Goal: Information Seeking & Learning: Learn about a topic

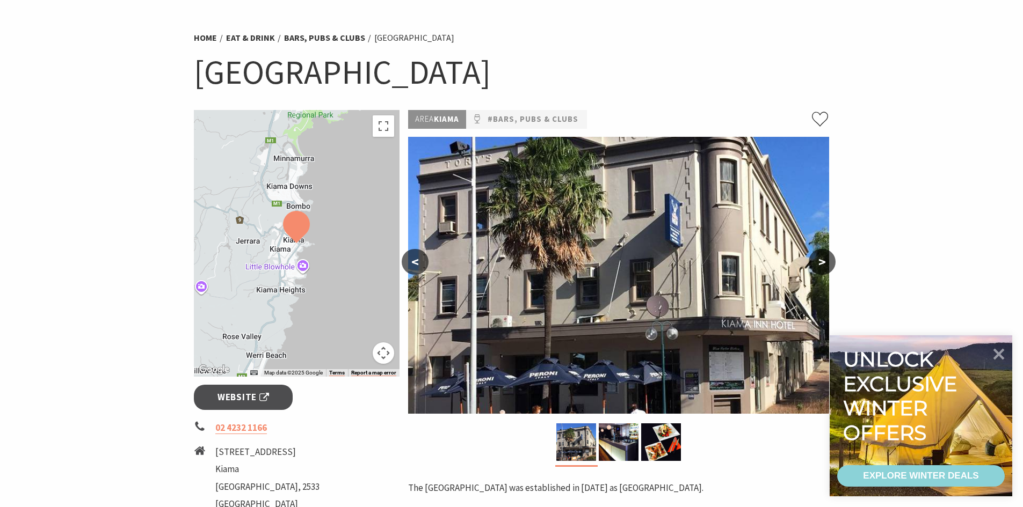
scroll to position [161, 0]
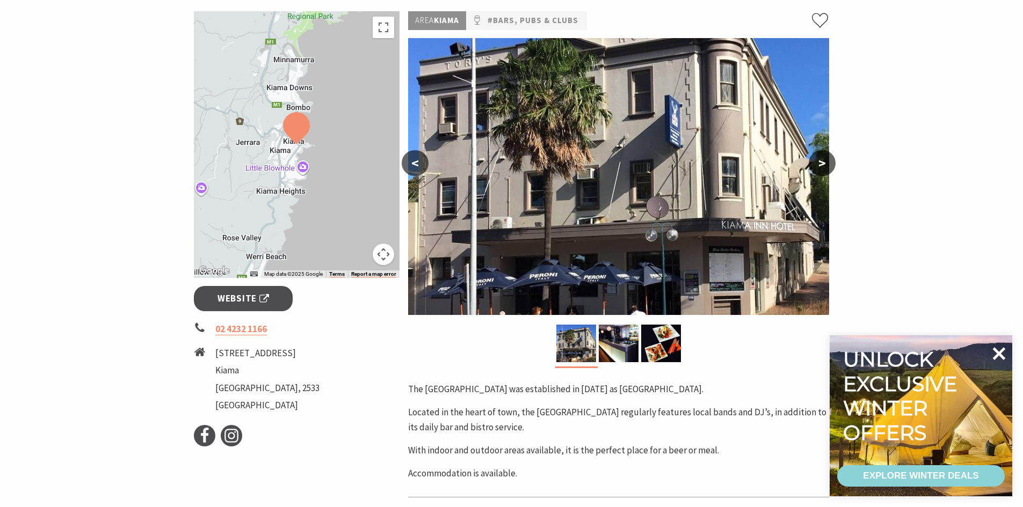
click at [1000, 353] on icon at bounding box center [999, 353] width 13 height 13
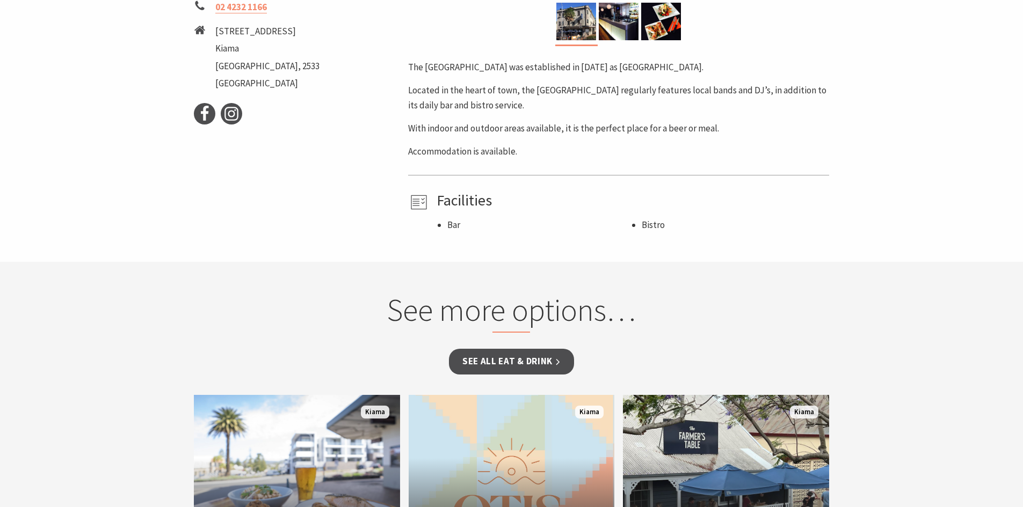
scroll to position [376, 0]
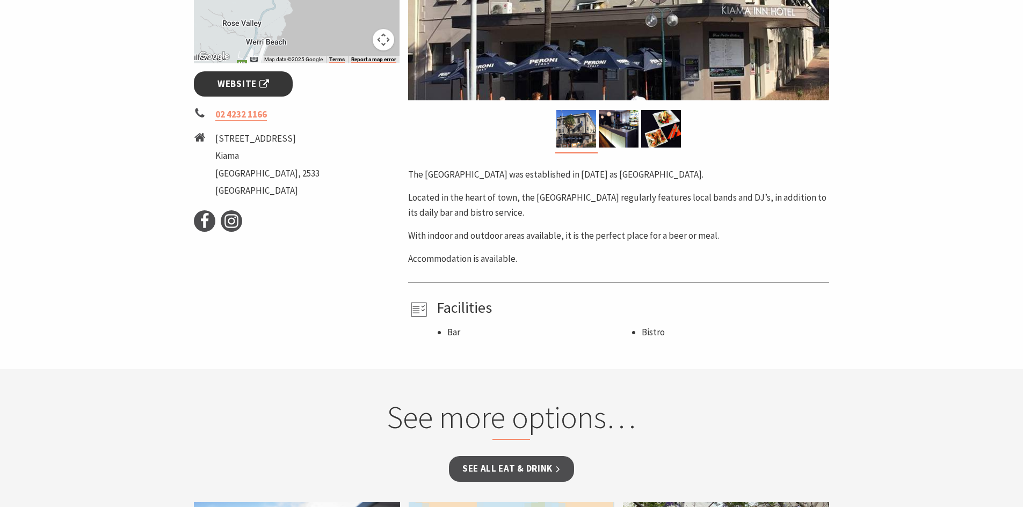
click at [239, 88] on span "Website" at bounding box center [243, 84] width 52 height 14
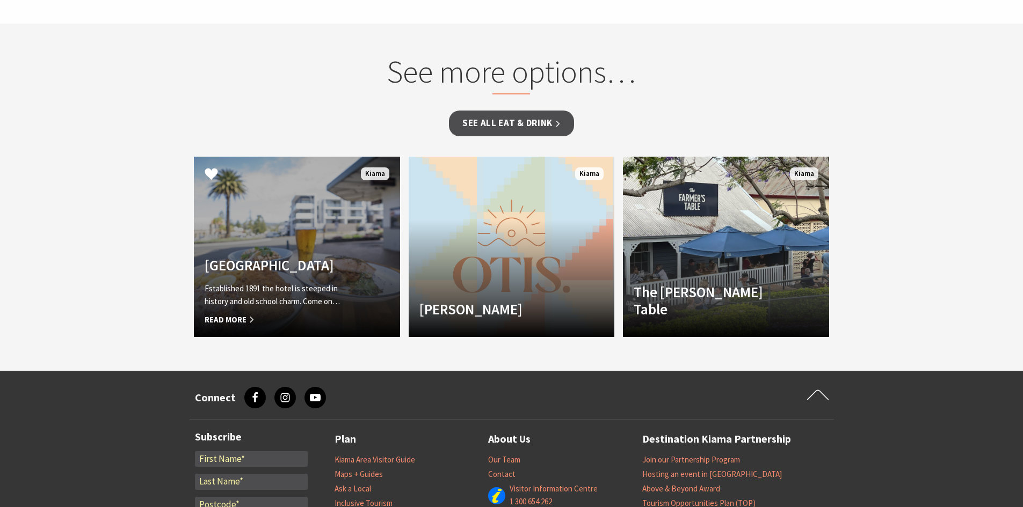
scroll to position [805, 0]
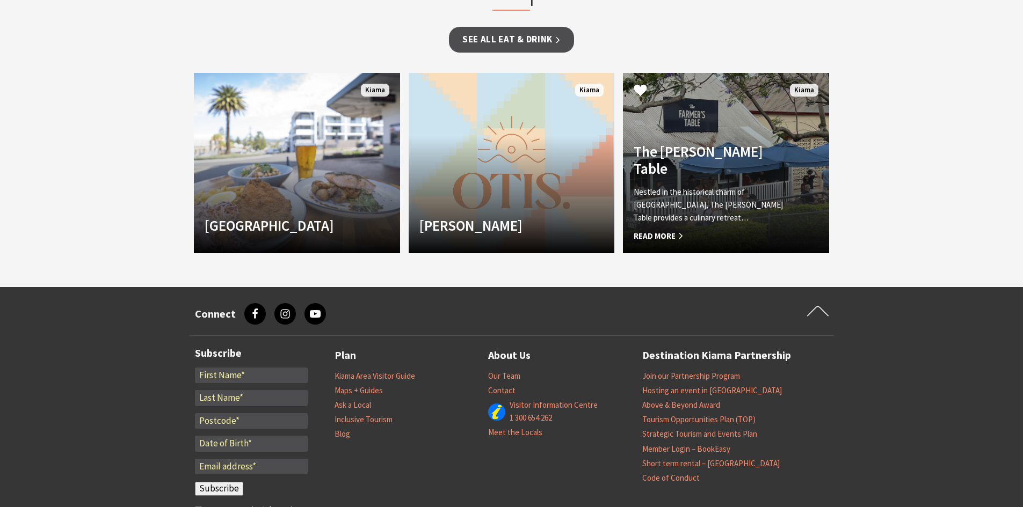
click at [666, 240] on span "Read More" at bounding box center [710, 236] width 154 height 13
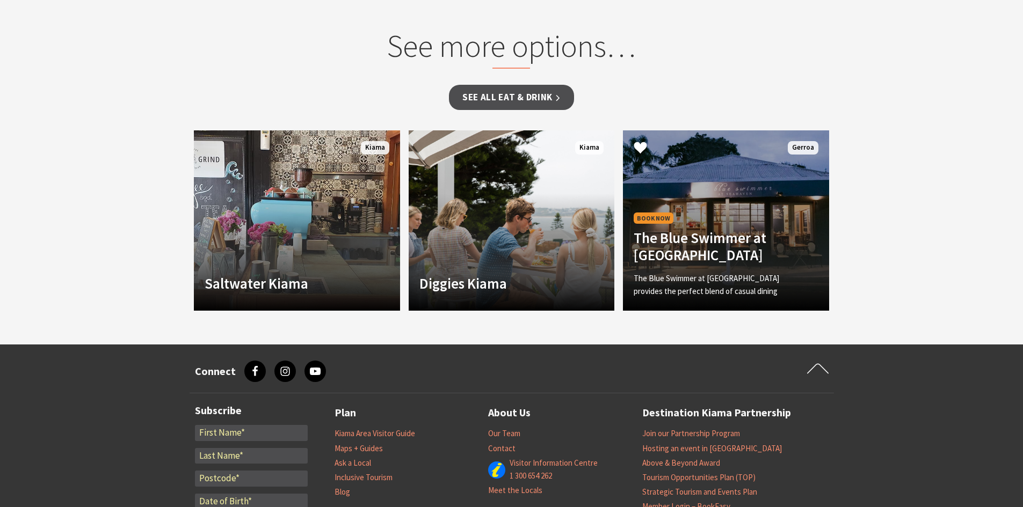
scroll to position [913, 0]
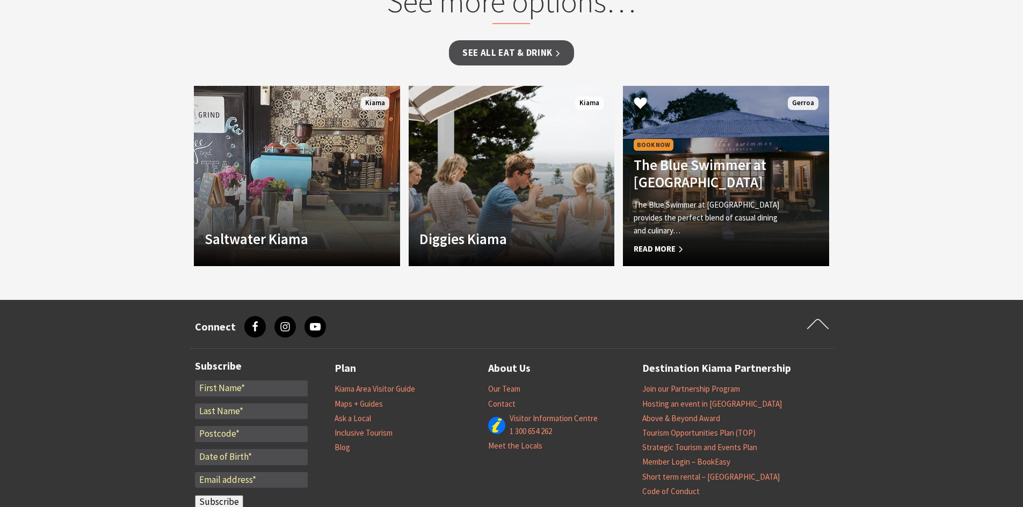
click at [666, 243] on span "Read More" at bounding box center [710, 249] width 154 height 13
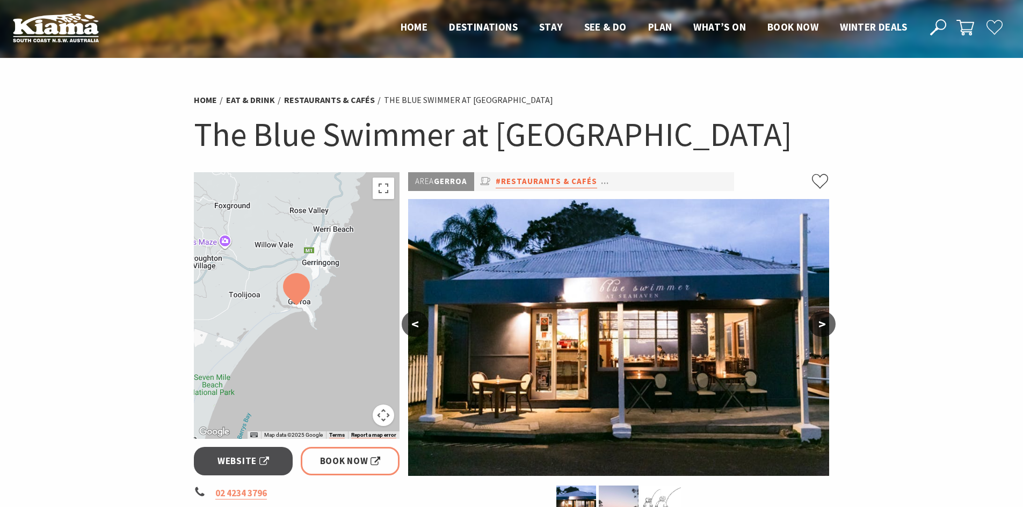
click at [512, 181] on link "#Restaurants & Cafés" at bounding box center [546, 181] width 101 height 13
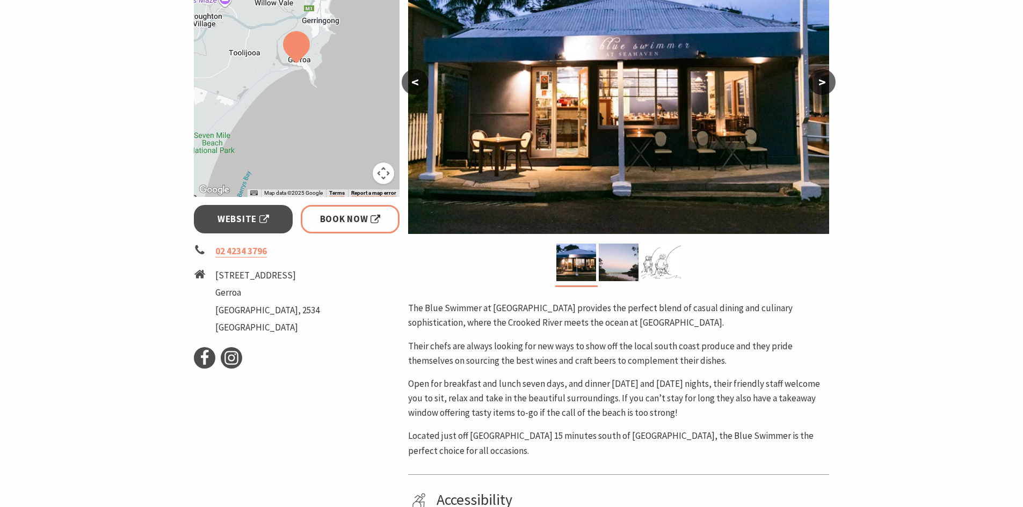
scroll to position [376, 0]
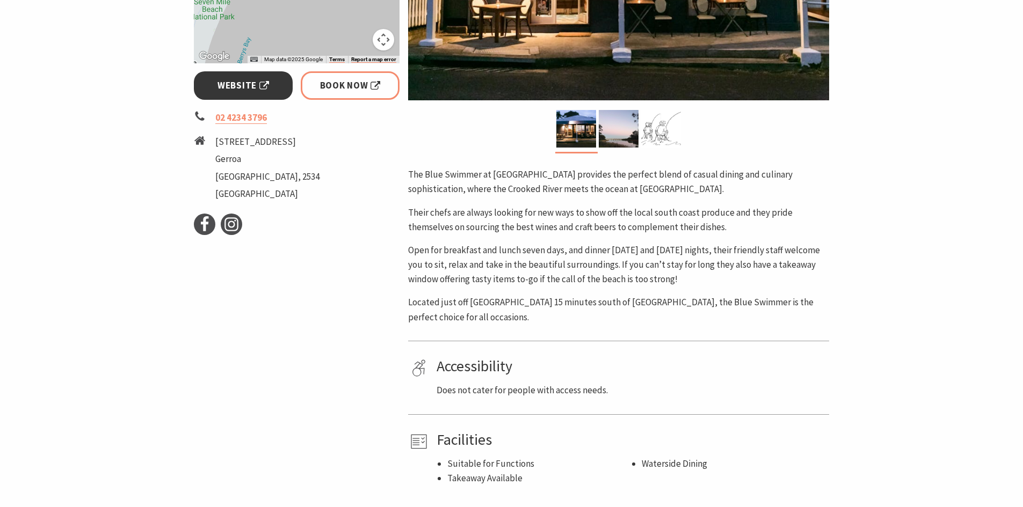
click at [233, 86] on span "Website" at bounding box center [243, 85] width 52 height 14
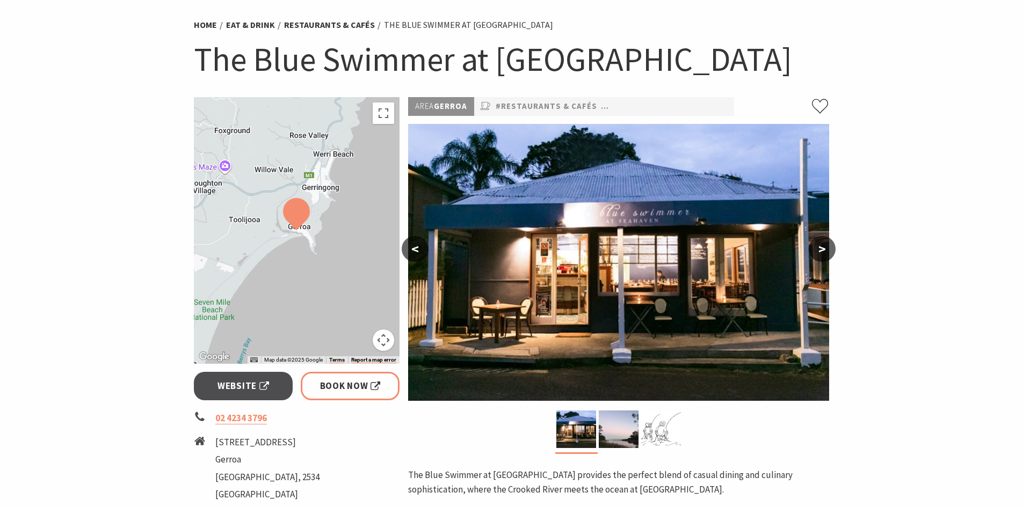
scroll to position [0, 0]
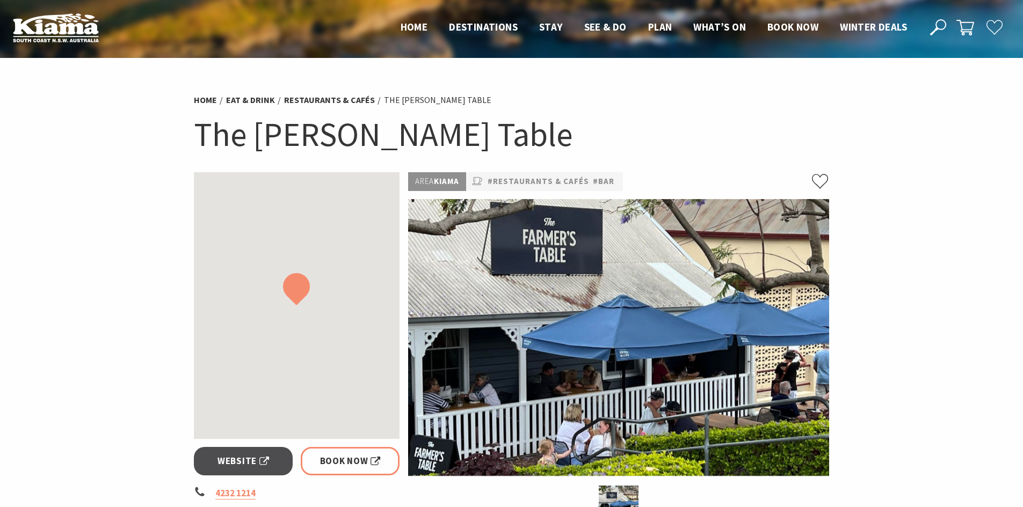
scroll to position [914, 0]
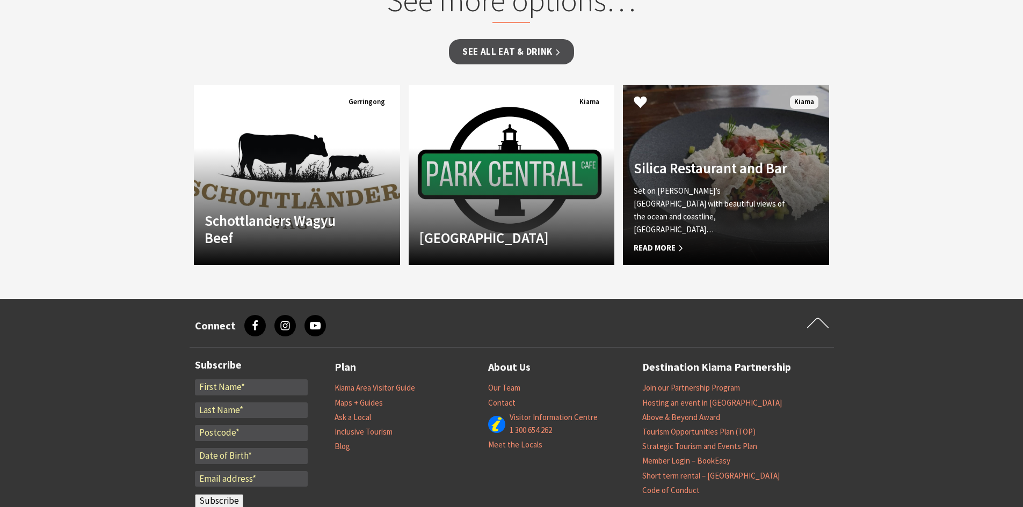
click at [663, 242] on span "Read More" at bounding box center [710, 248] width 154 height 13
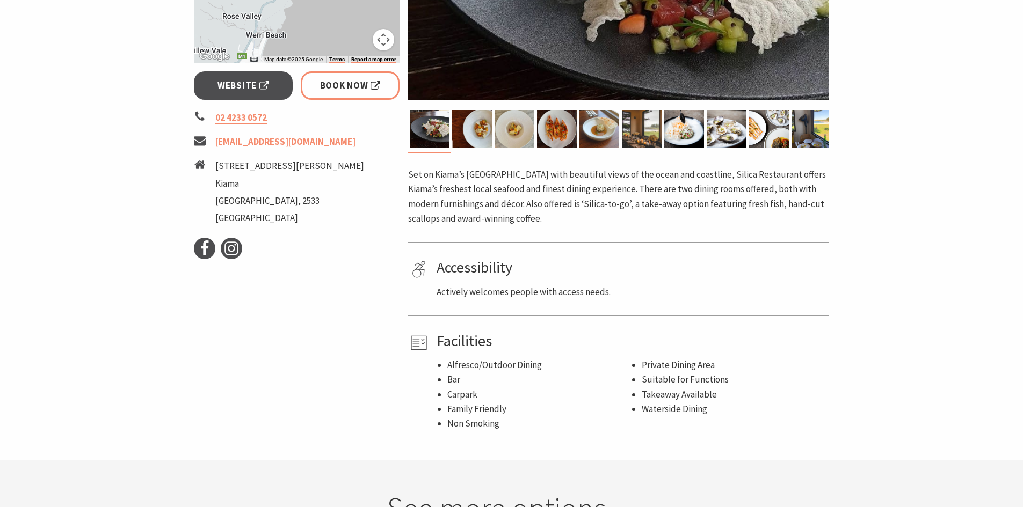
scroll to position [215, 0]
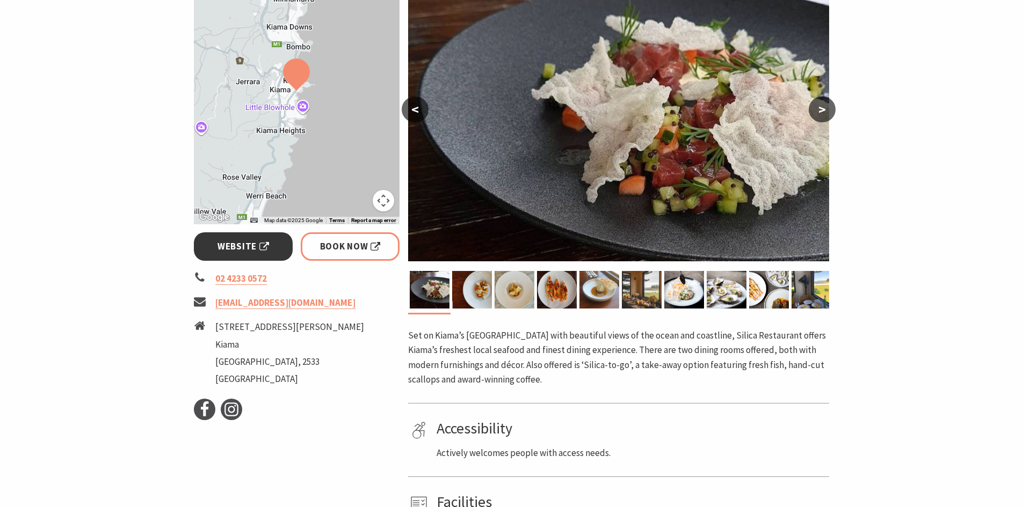
click at [244, 251] on span "Website" at bounding box center [243, 246] width 52 height 14
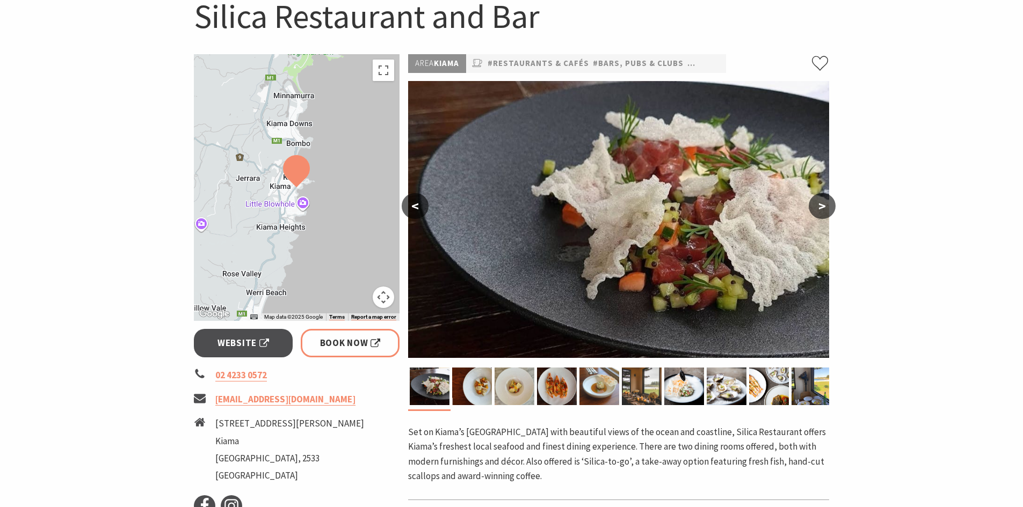
scroll to position [0, 0]
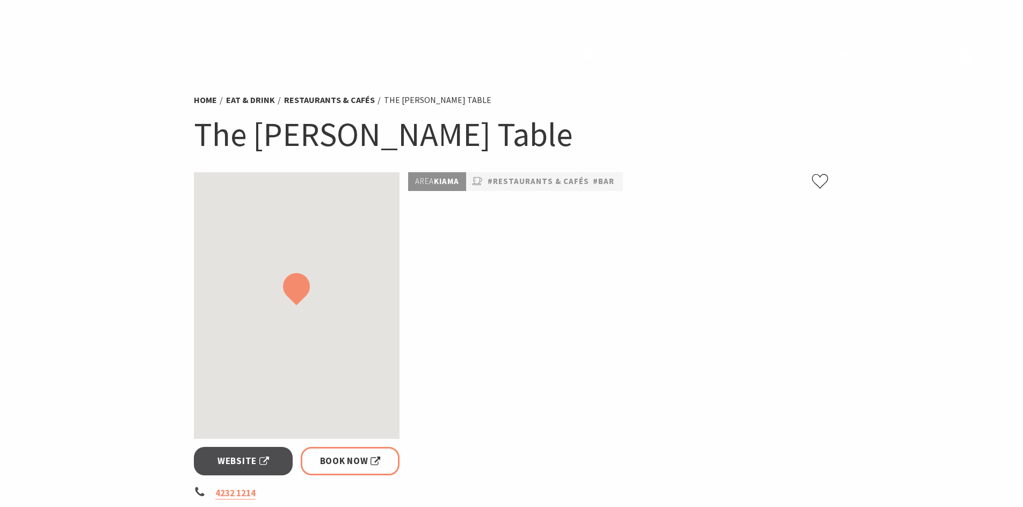
scroll to position [915, 0]
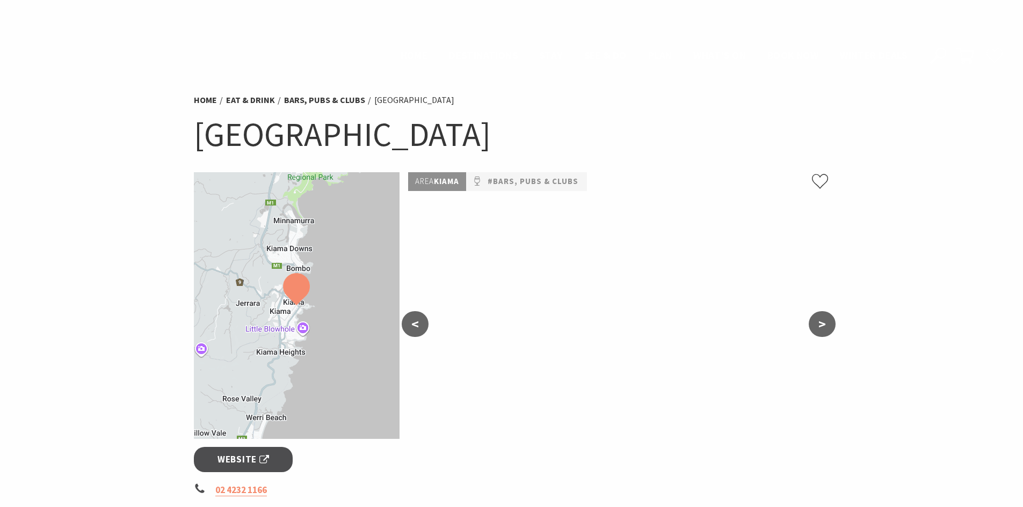
scroll to position [805, 0]
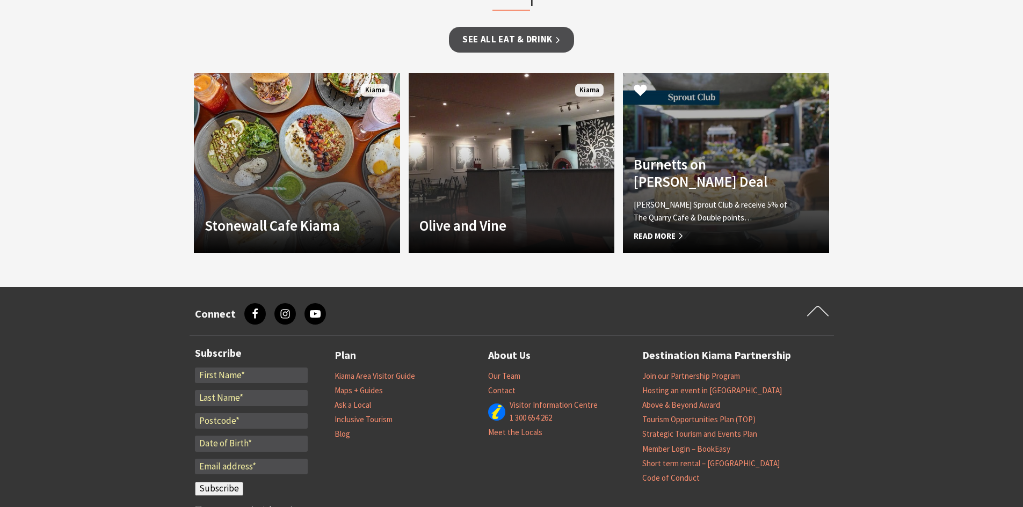
click at [650, 237] on span "Read More" at bounding box center [710, 236] width 154 height 13
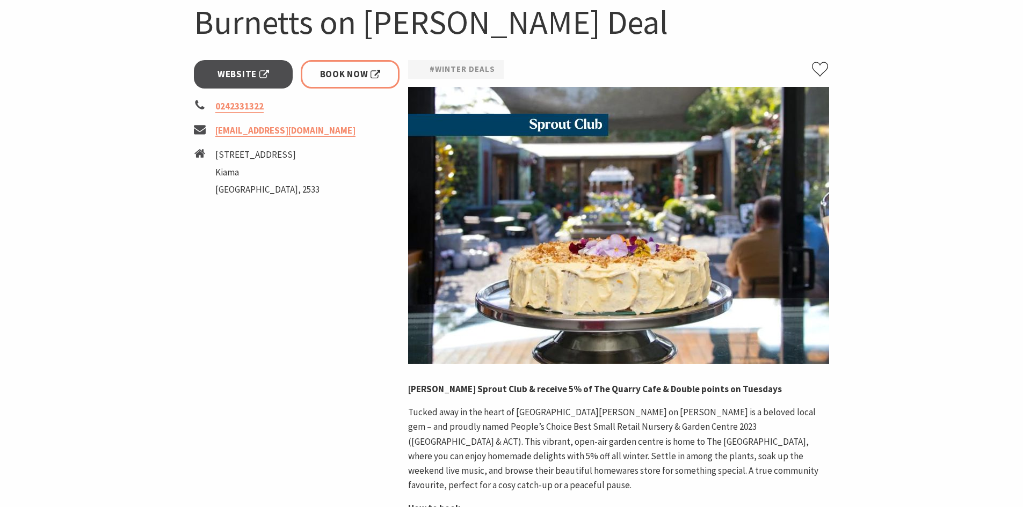
scroll to position [107, 0]
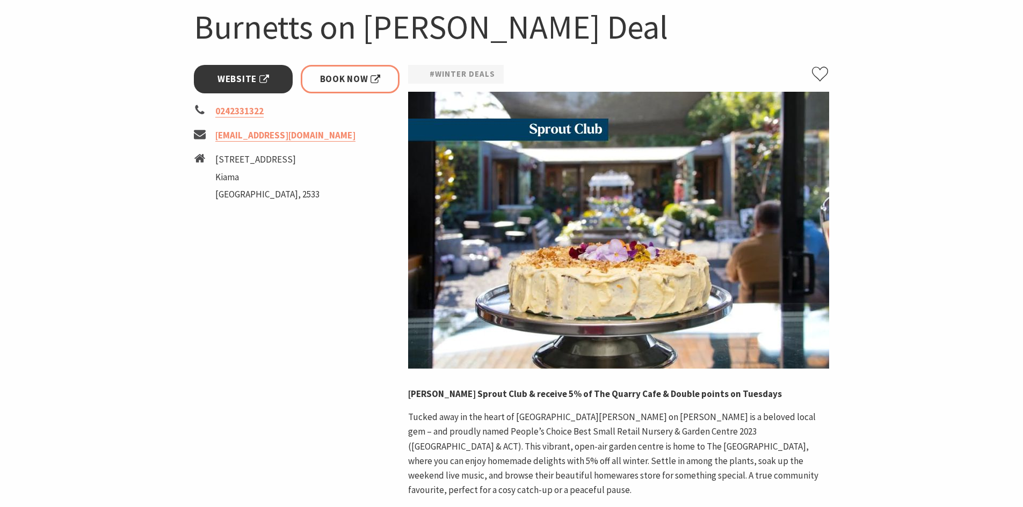
click at [251, 76] on span "Website" at bounding box center [243, 79] width 52 height 14
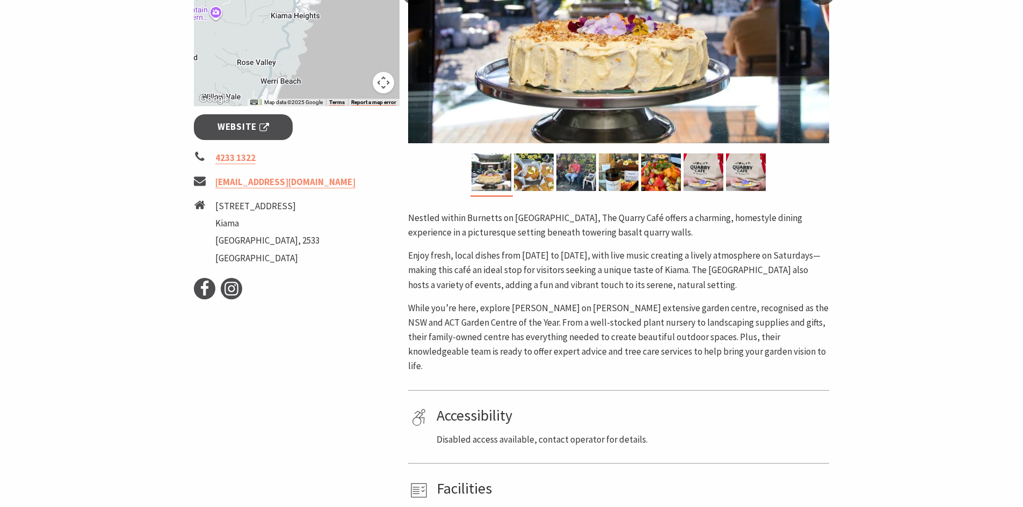
scroll to position [268, 0]
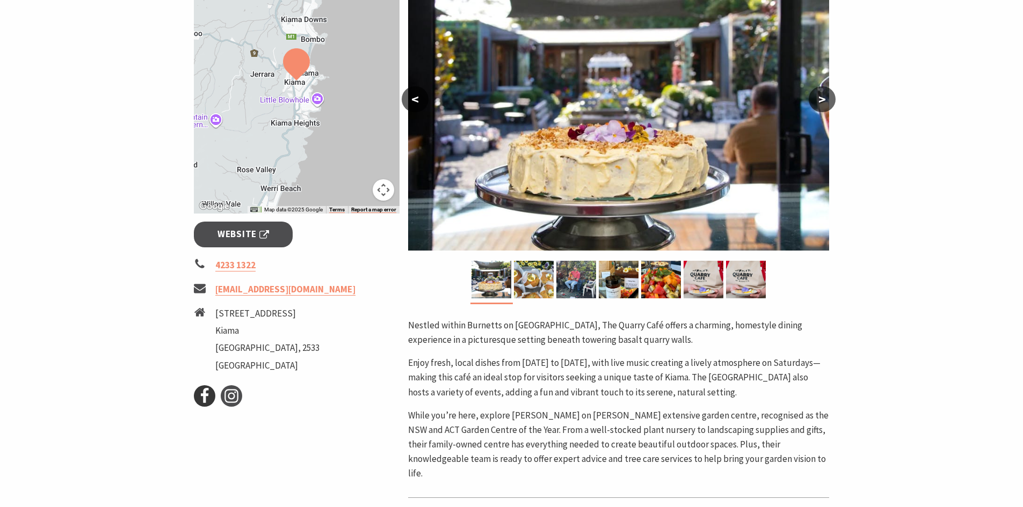
click at [207, 397] on icon at bounding box center [204, 396] width 16 height 16
